Goal: Find specific page/section: Find specific page/section

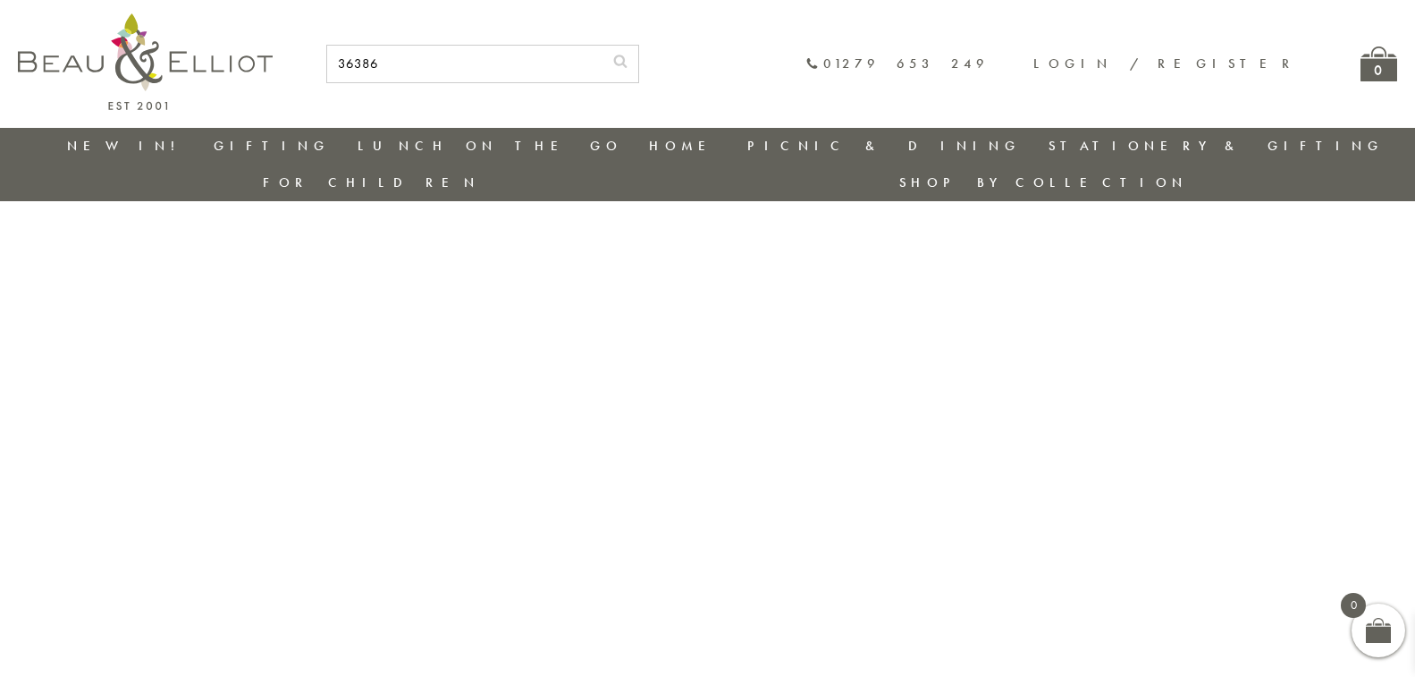
type input "36386"
click at [603, 46] on button "submit" at bounding box center [621, 60] width 36 height 29
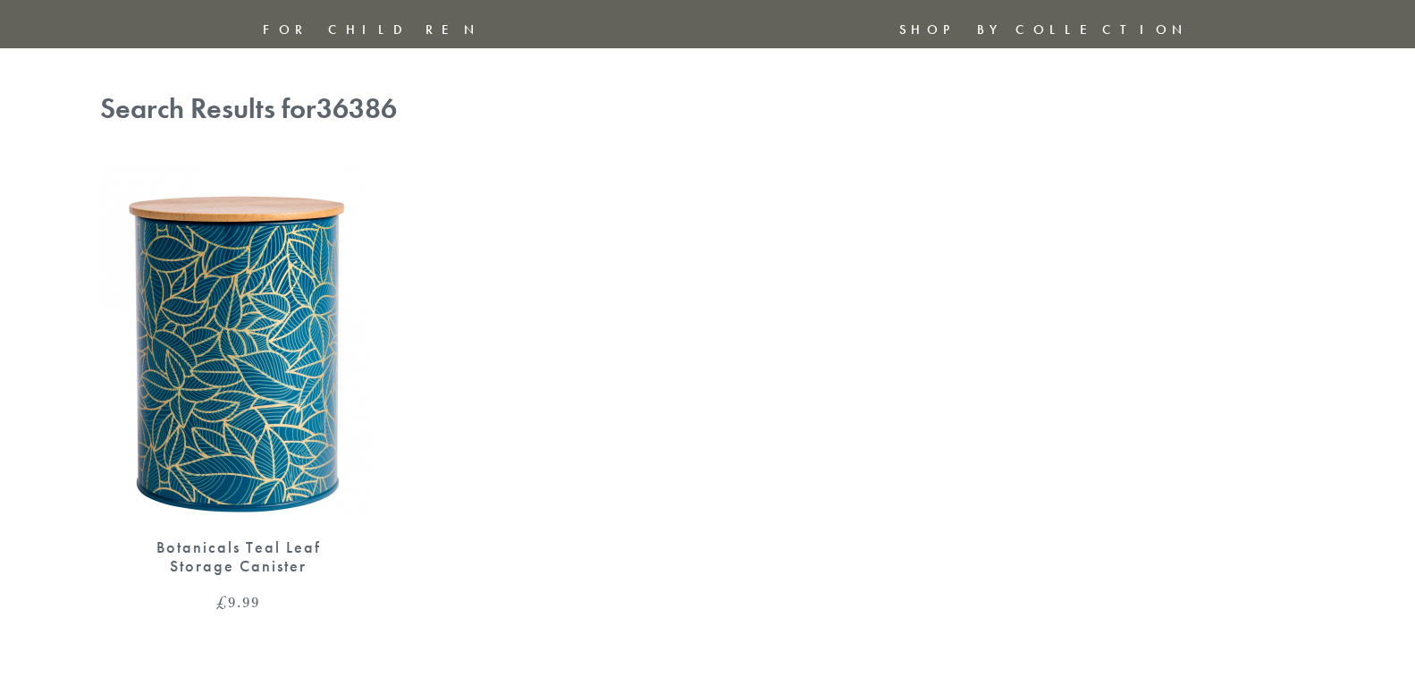
scroll to position [179, 0]
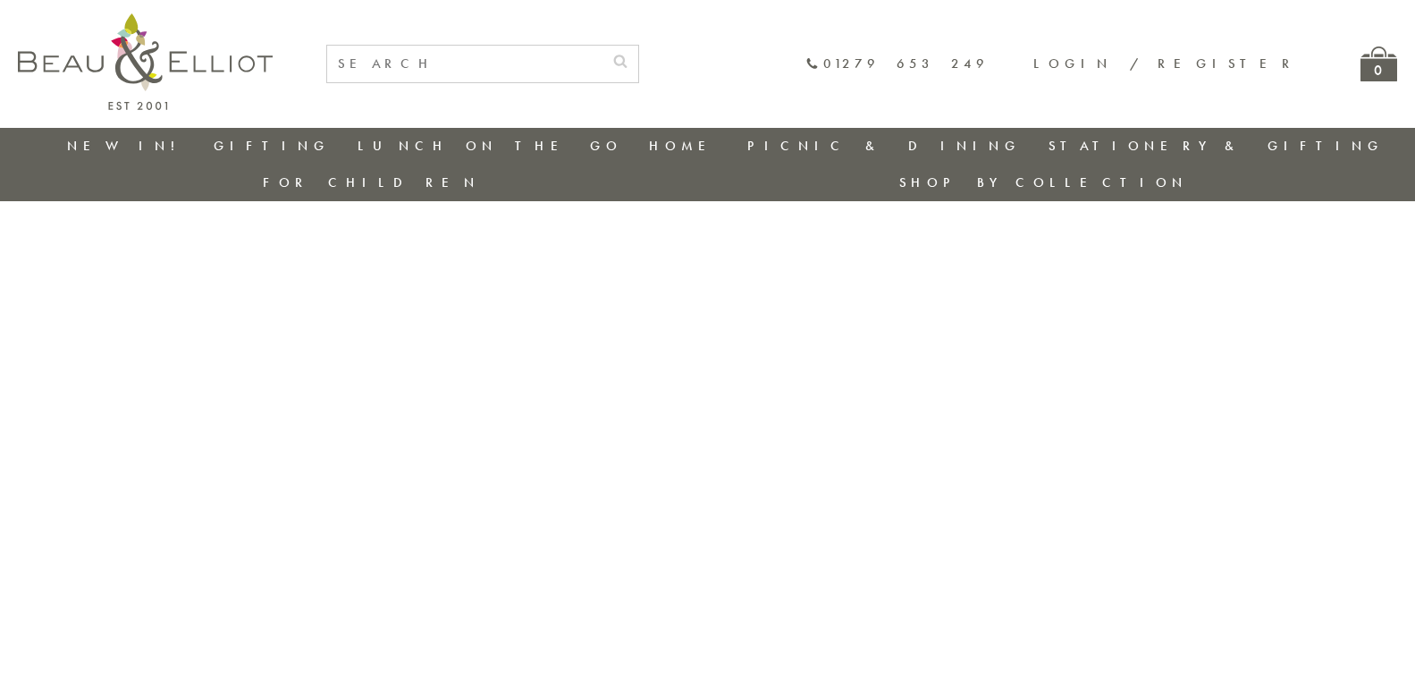
click at [534, 72] on input "text" at bounding box center [464, 64] width 275 height 37
type input "36671"
click at [603, 46] on button "submit" at bounding box center [621, 60] width 36 height 29
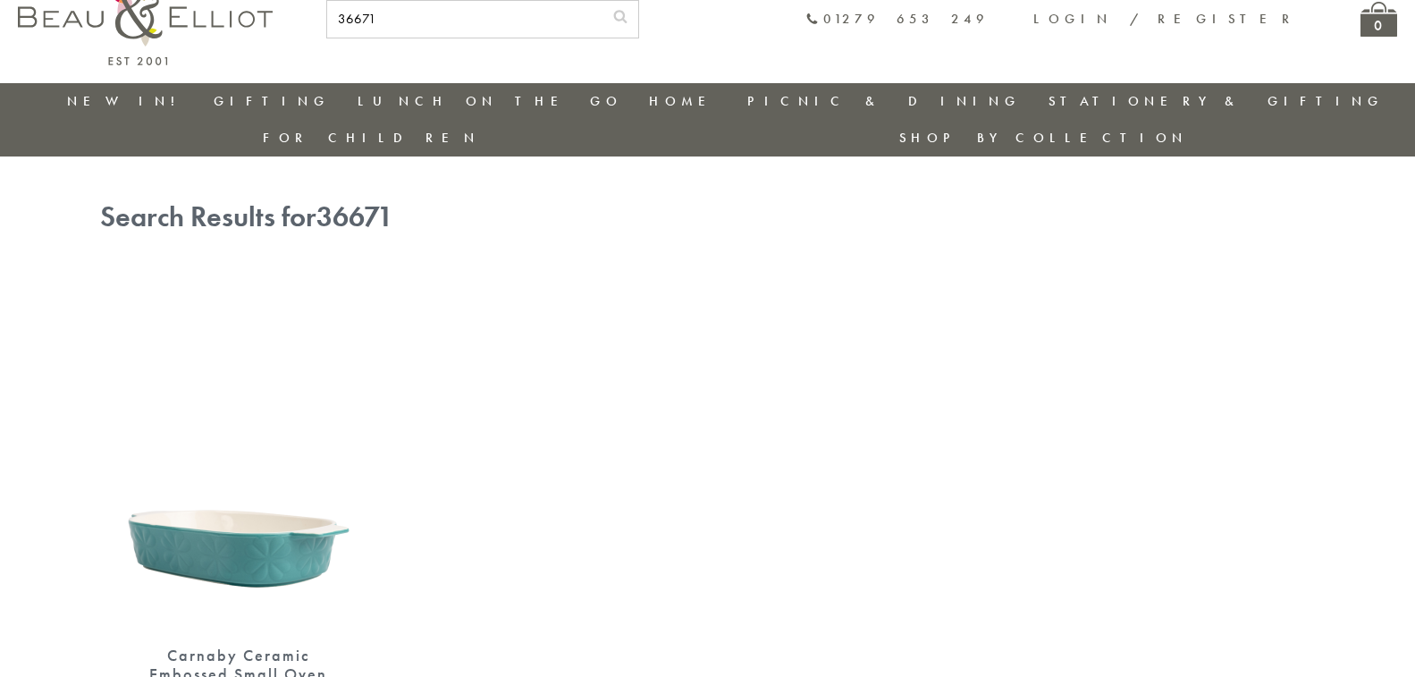
scroll to position [89, 0]
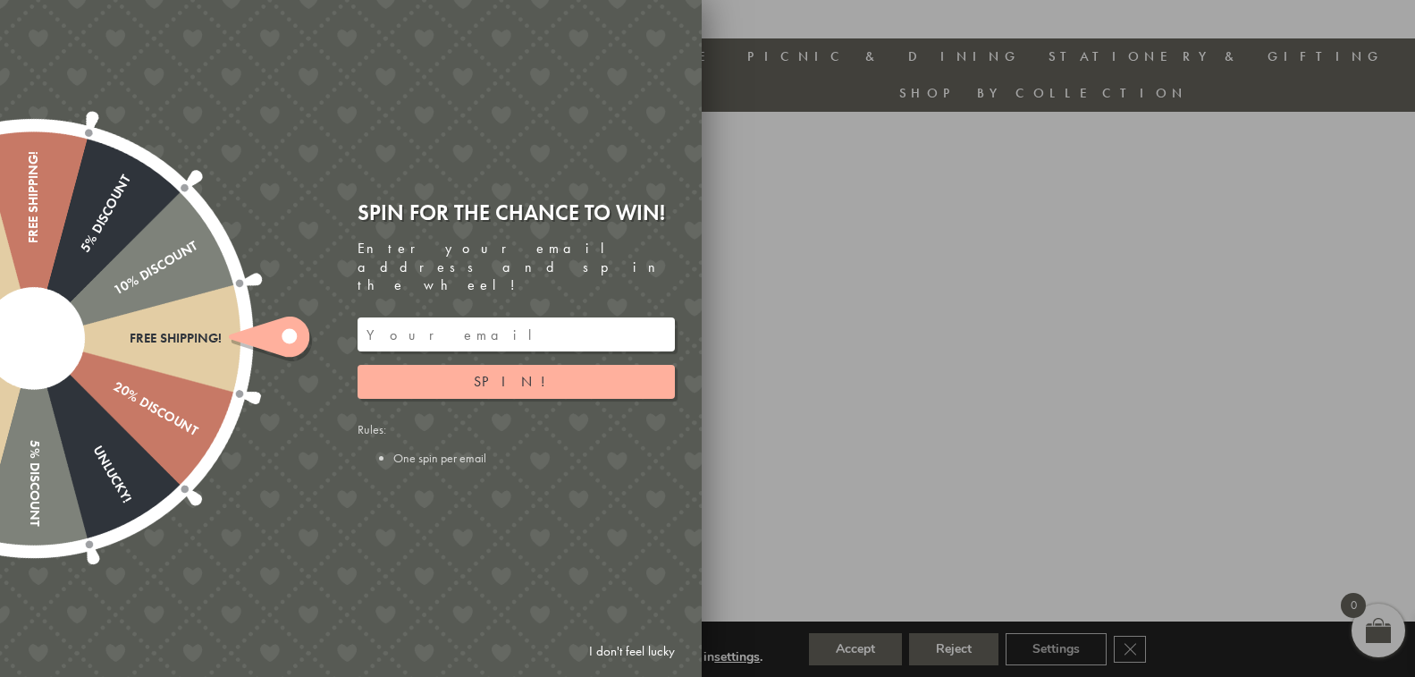
click at [609, 655] on link "I don't feel lucky" at bounding box center [632, 651] width 104 height 33
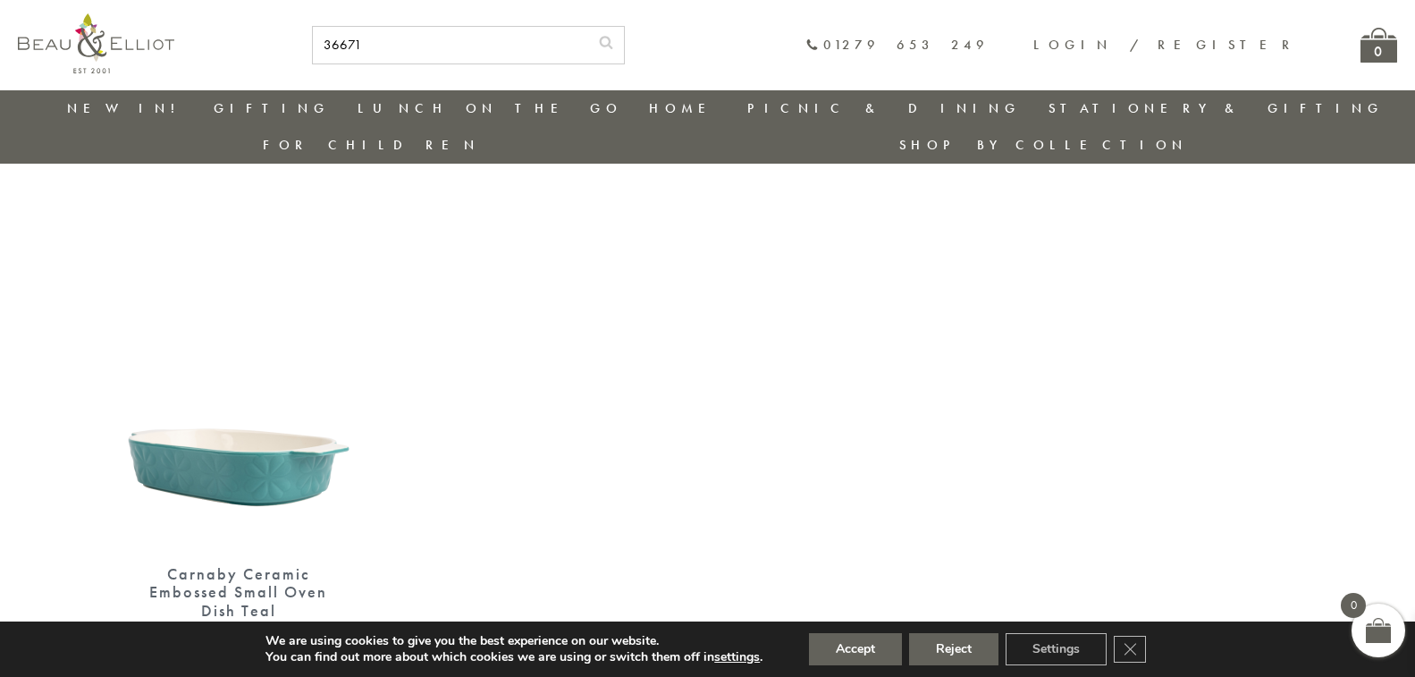
scroll to position [0, 0]
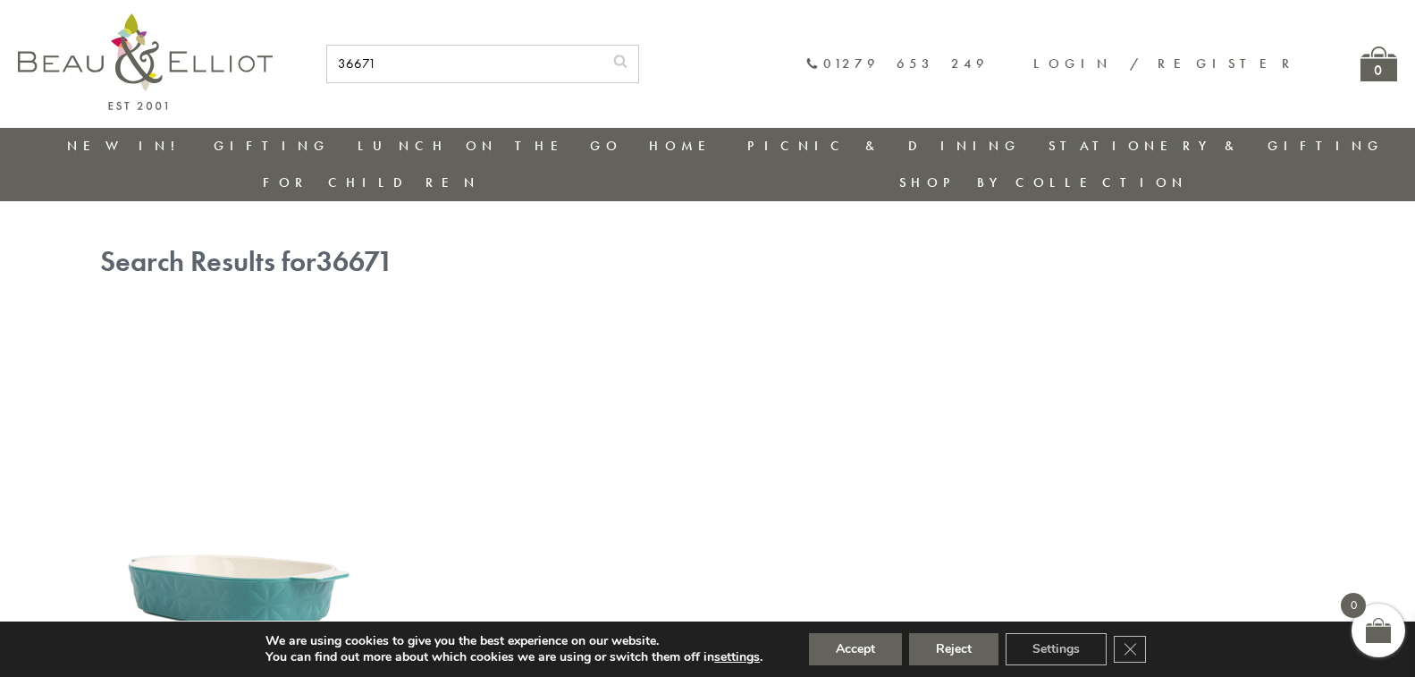
click at [603, 61] on input "36671" at bounding box center [464, 64] width 275 height 37
type input "36672"
click at [603, 46] on button "submit" at bounding box center [621, 60] width 36 height 29
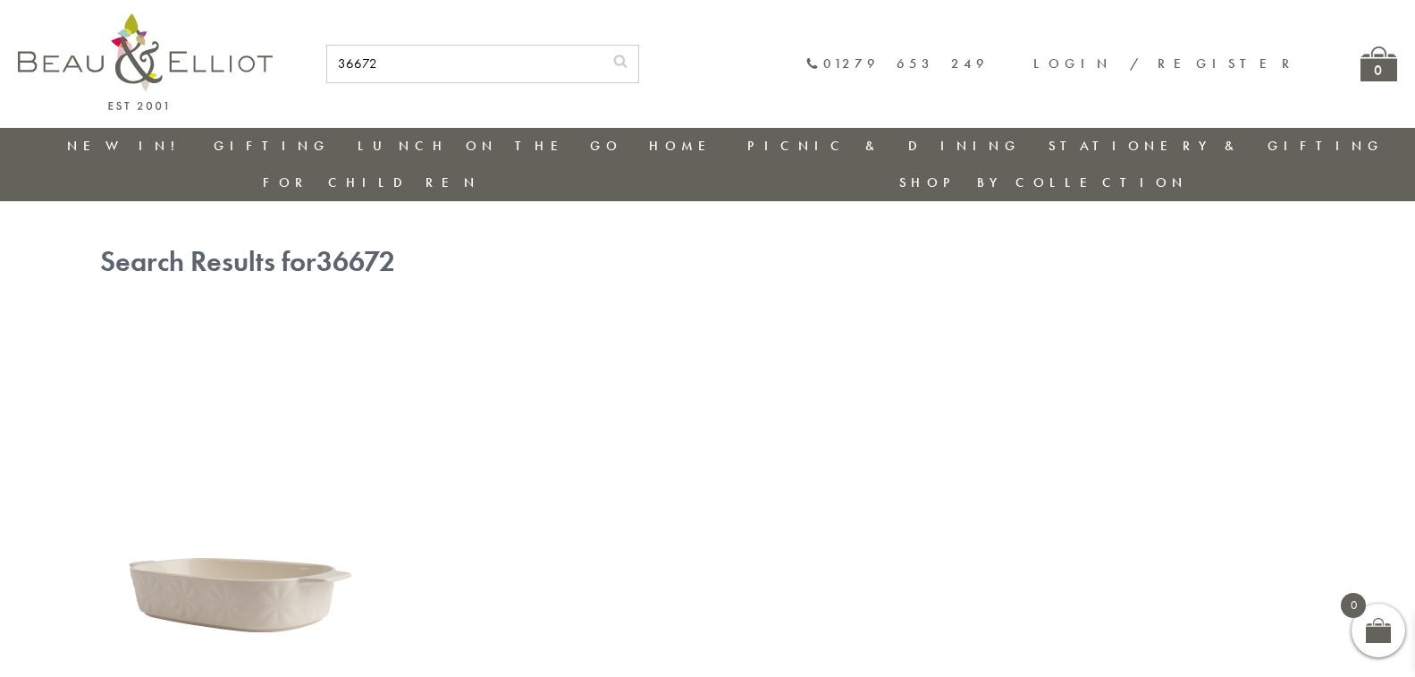
click at [603, 61] on input "36672" at bounding box center [464, 64] width 275 height 37
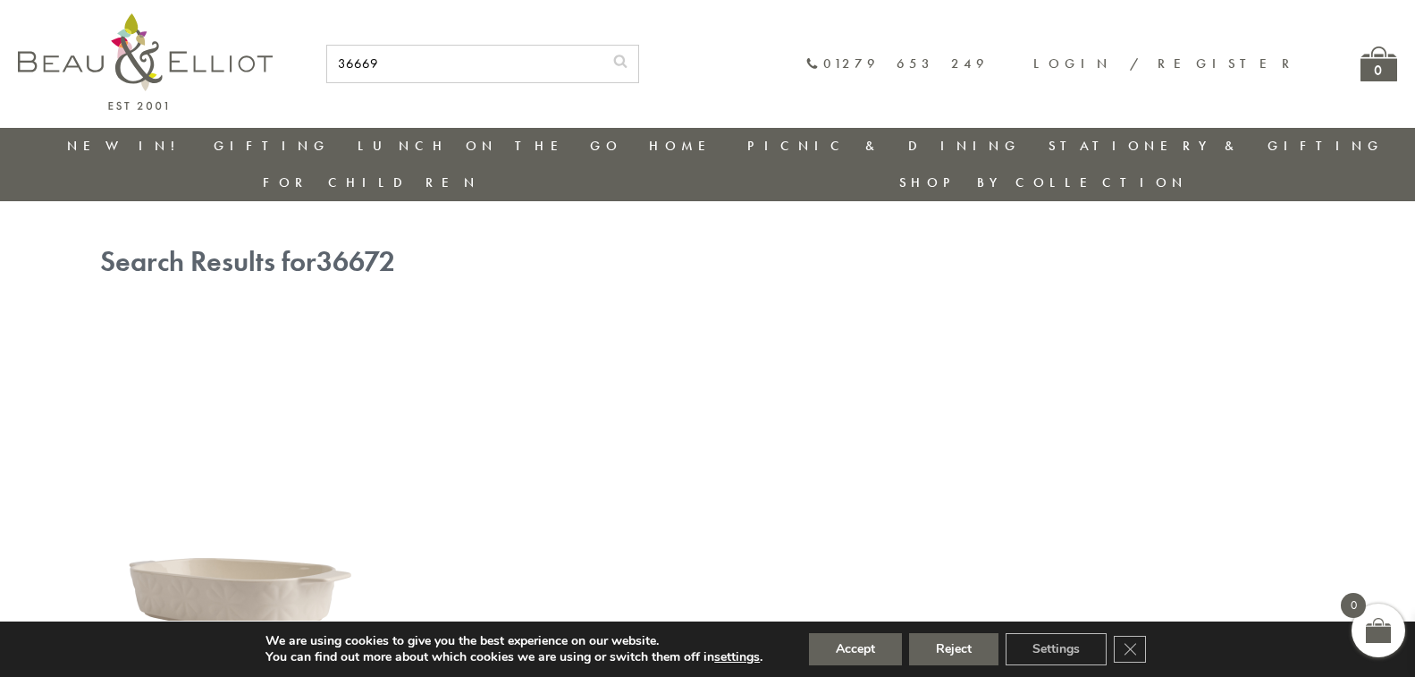
type input "36669"
click at [603, 46] on button "submit" at bounding box center [621, 60] width 36 height 29
